Goal: Task Accomplishment & Management: Manage account settings

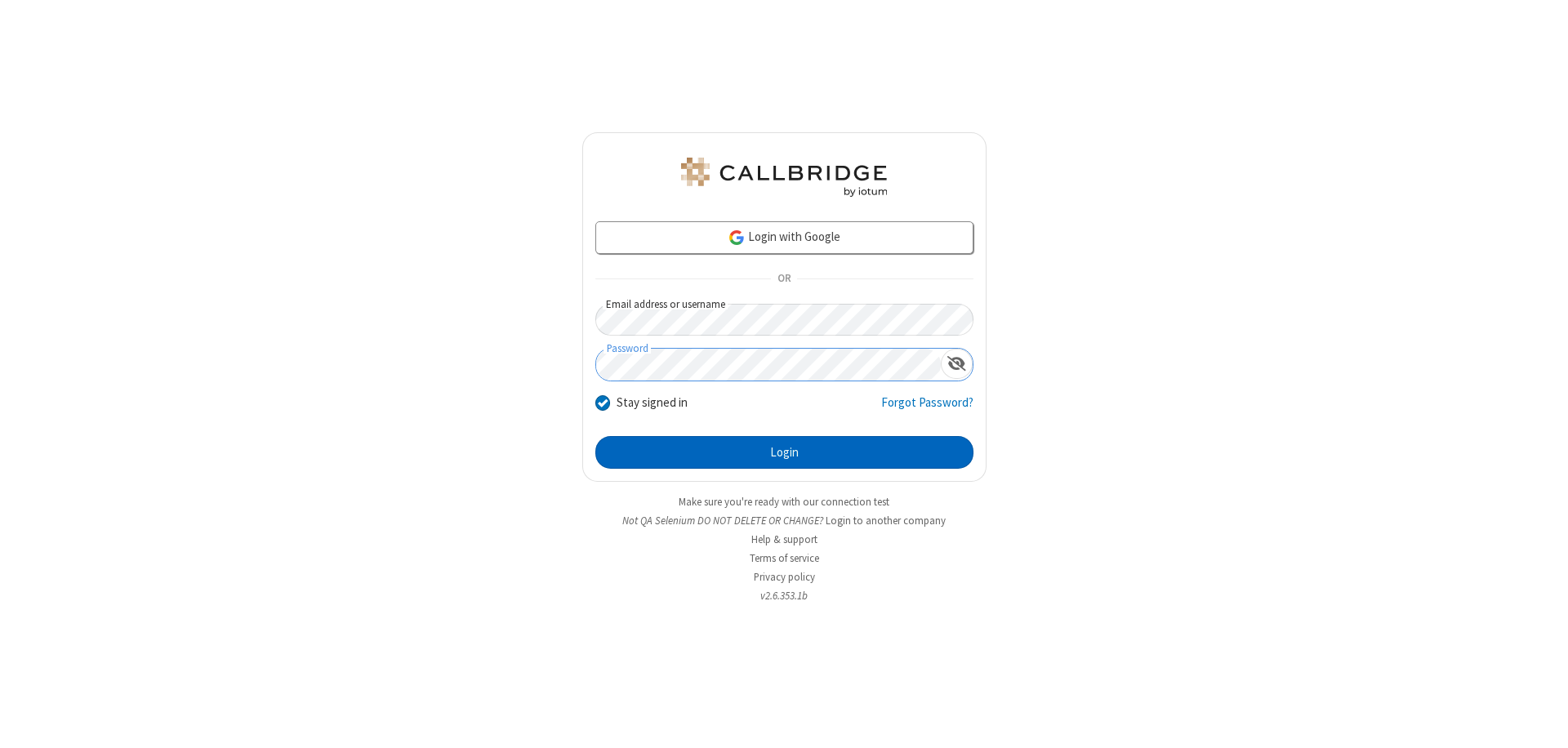
click at [784, 452] on button "Login" at bounding box center [784, 452] width 378 height 33
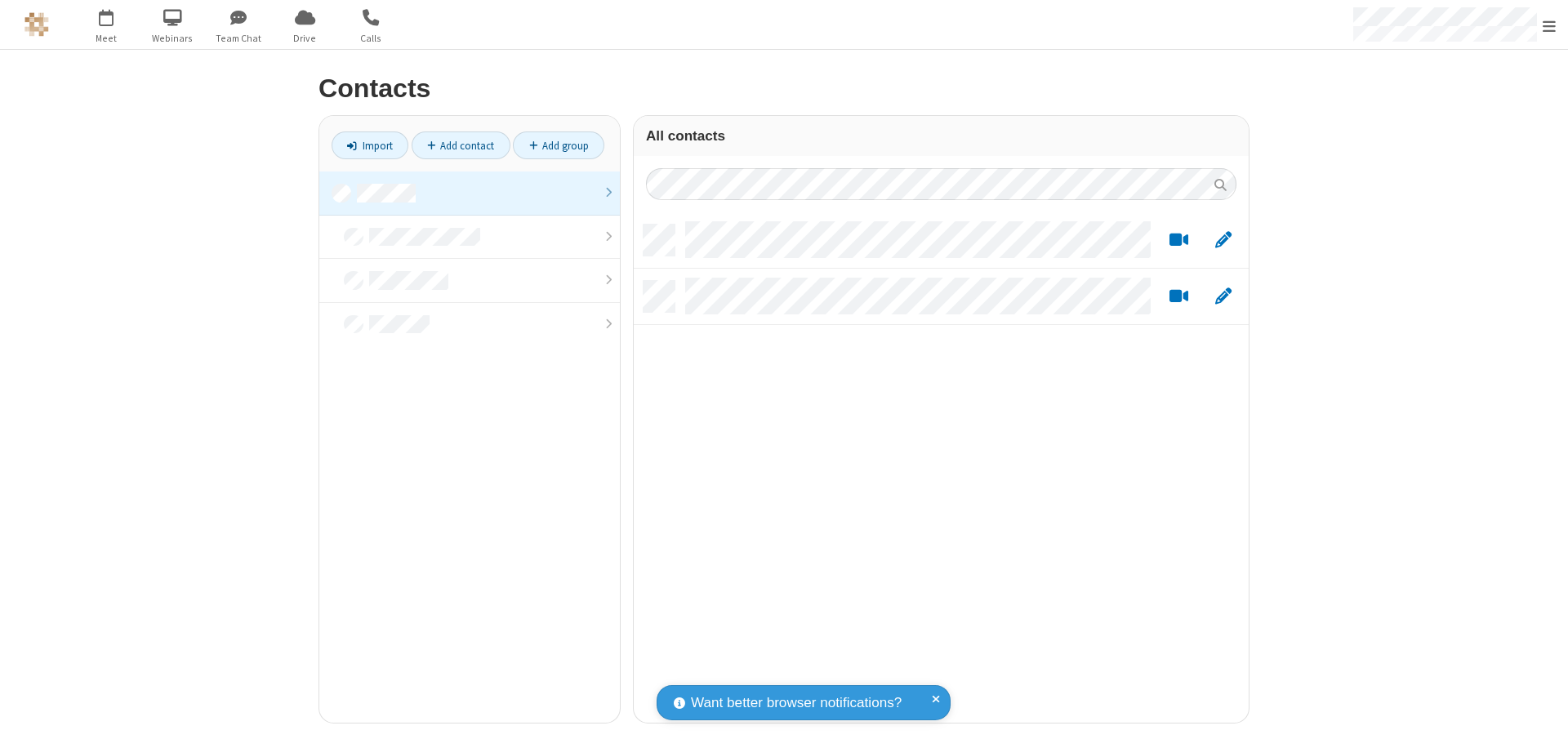
scroll to position [498, 602]
click at [470, 193] on link at bounding box center [469, 194] width 301 height 44
click at [461, 145] on link "Add contact" at bounding box center [461, 146] width 99 height 28
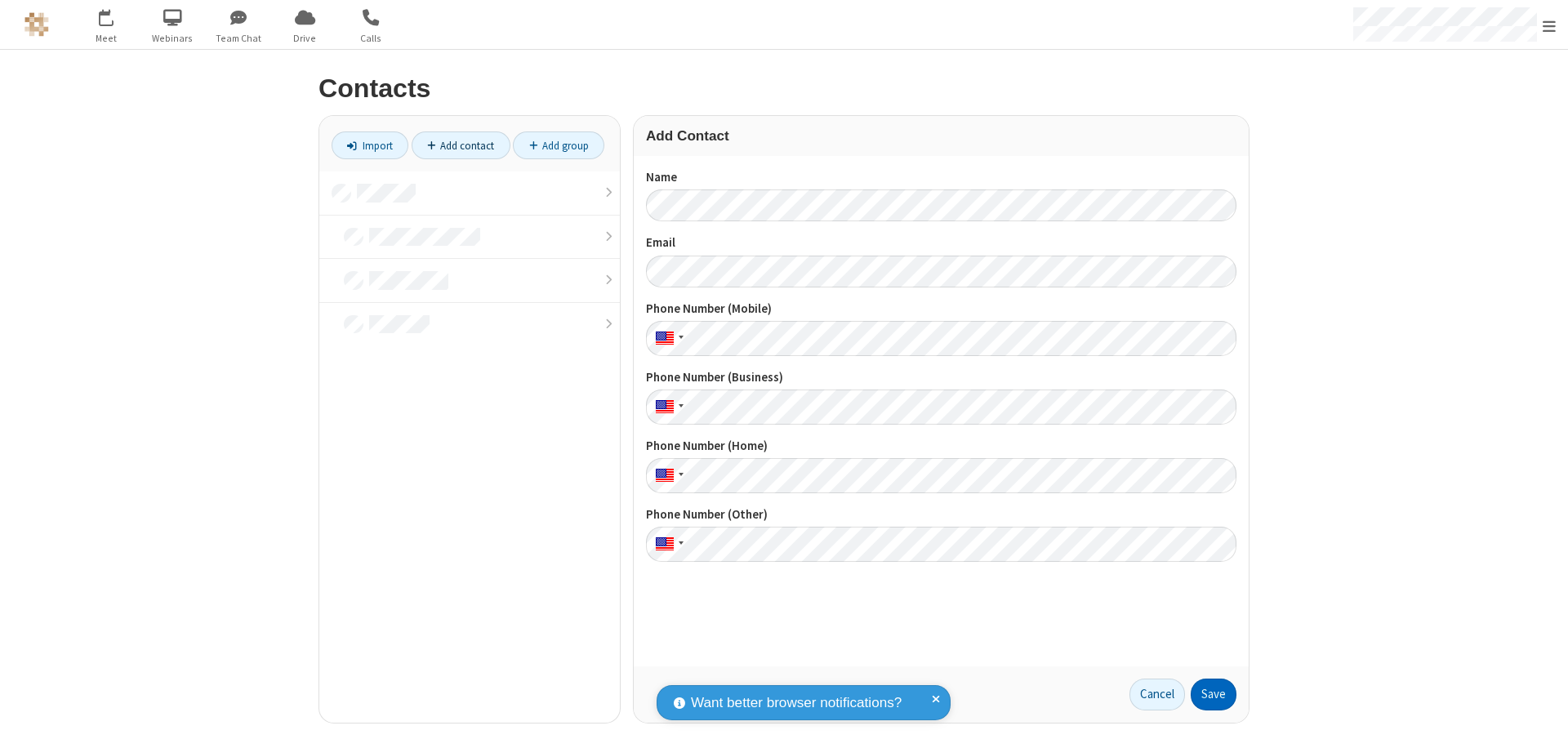
click at [1214, 694] on button "Save" at bounding box center [1213, 694] width 45 height 33
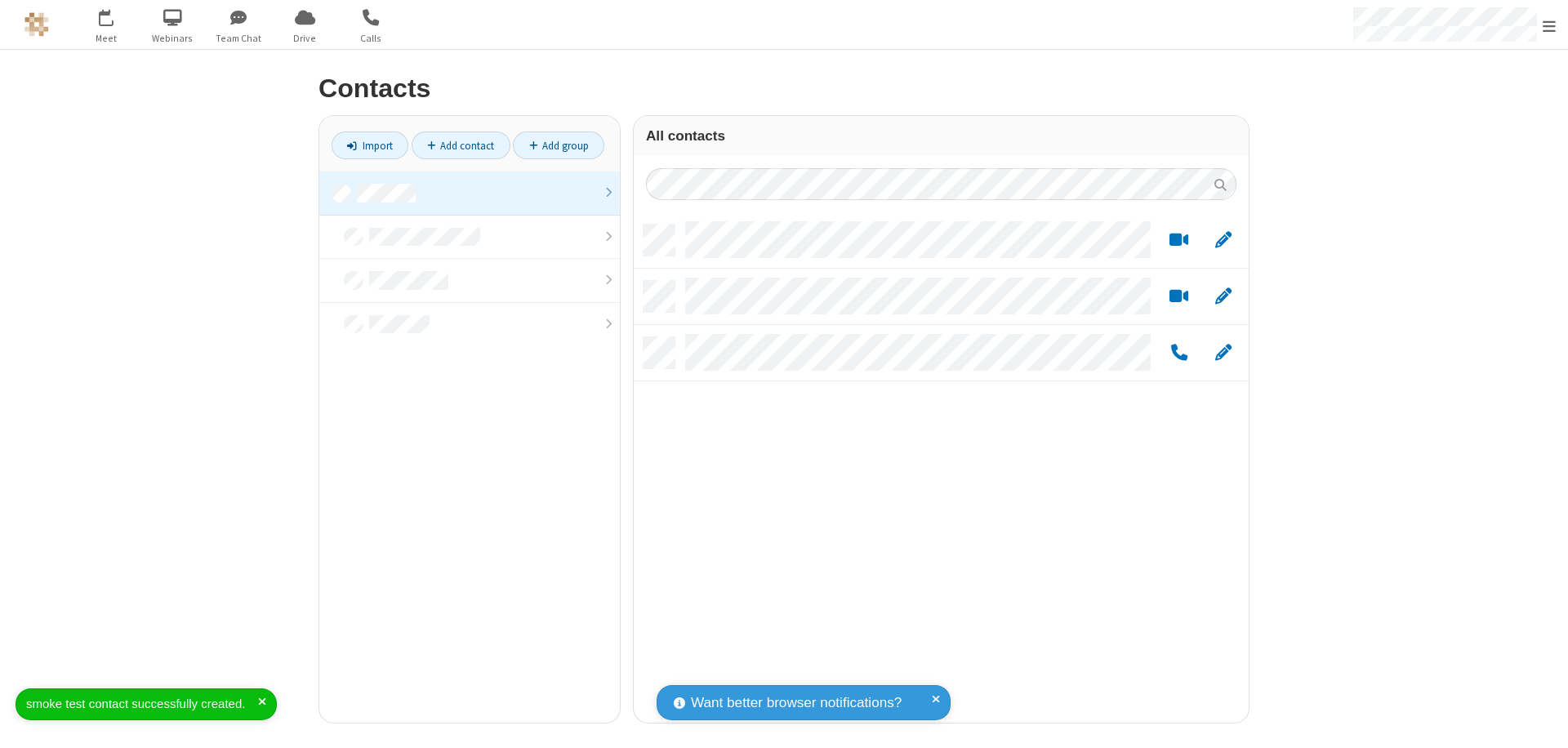
scroll to position [498, 602]
click at [461, 145] on link "Add contact" at bounding box center [461, 146] width 99 height 28
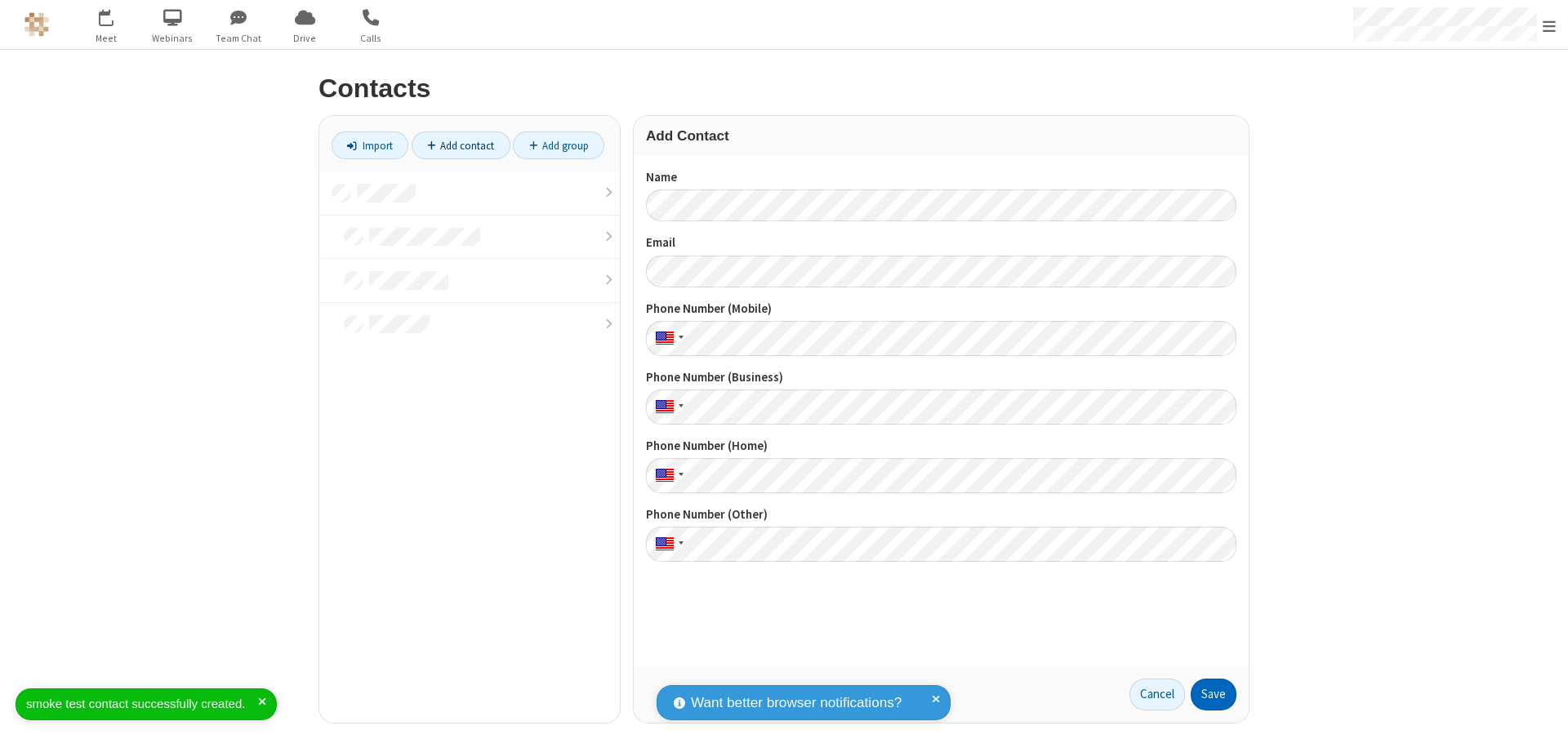
click at [1214, 694] on button "Save" at bounding box center [1213, 694] width 45 height 33
